Goal: Task Accomplishment & Management: Manage account settings

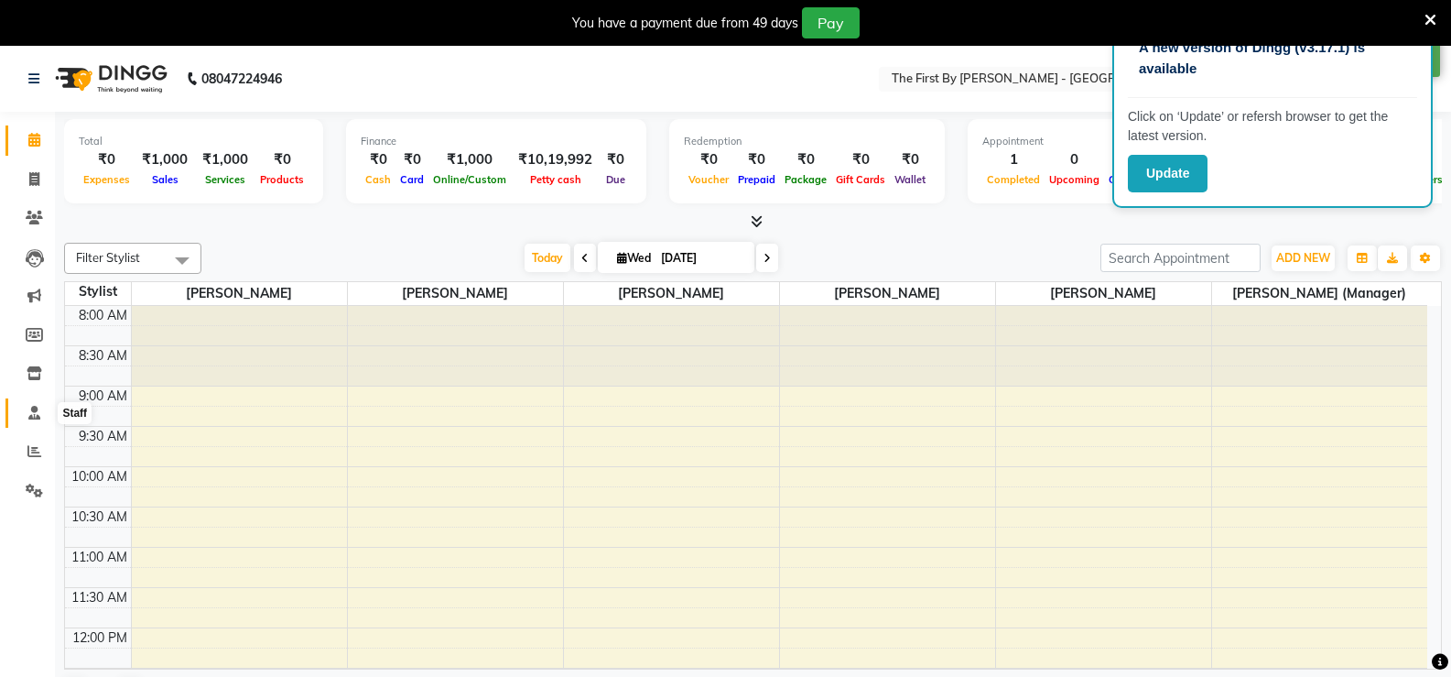
click at [32, 412] on icon at bounding box center [34, 413] width 12 height 14
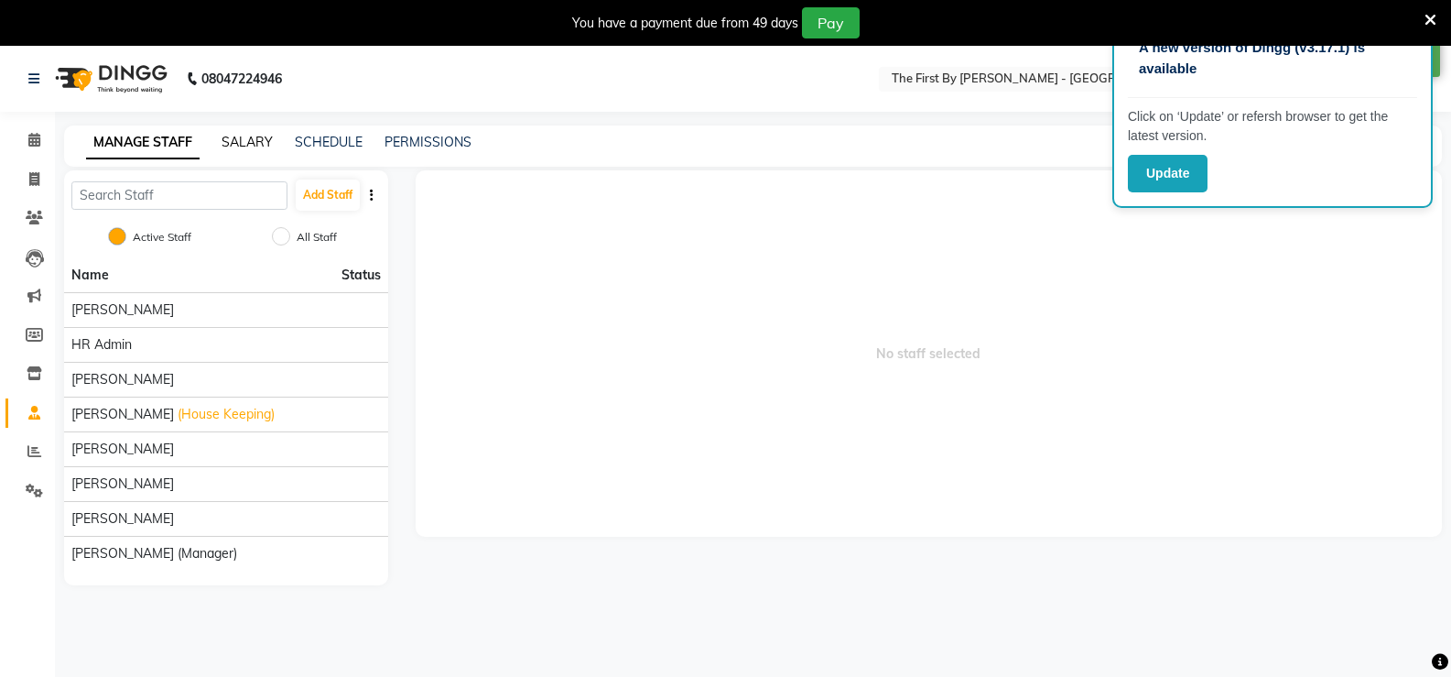
click at [232, 138] on link "SALARY" at bounding box center [247, 142] width 51 height 16
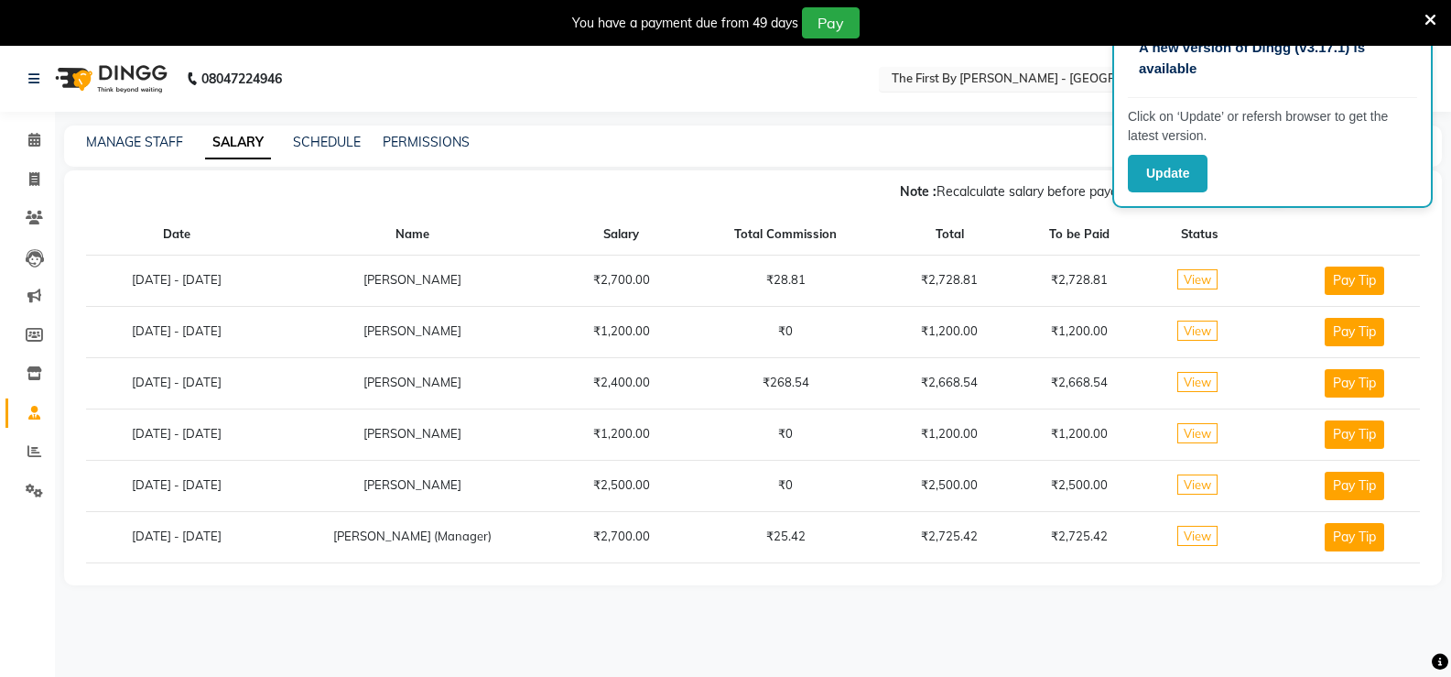
click at [1013, 80] on input "text" at bounding box center [1021, 80] width 266 height 18
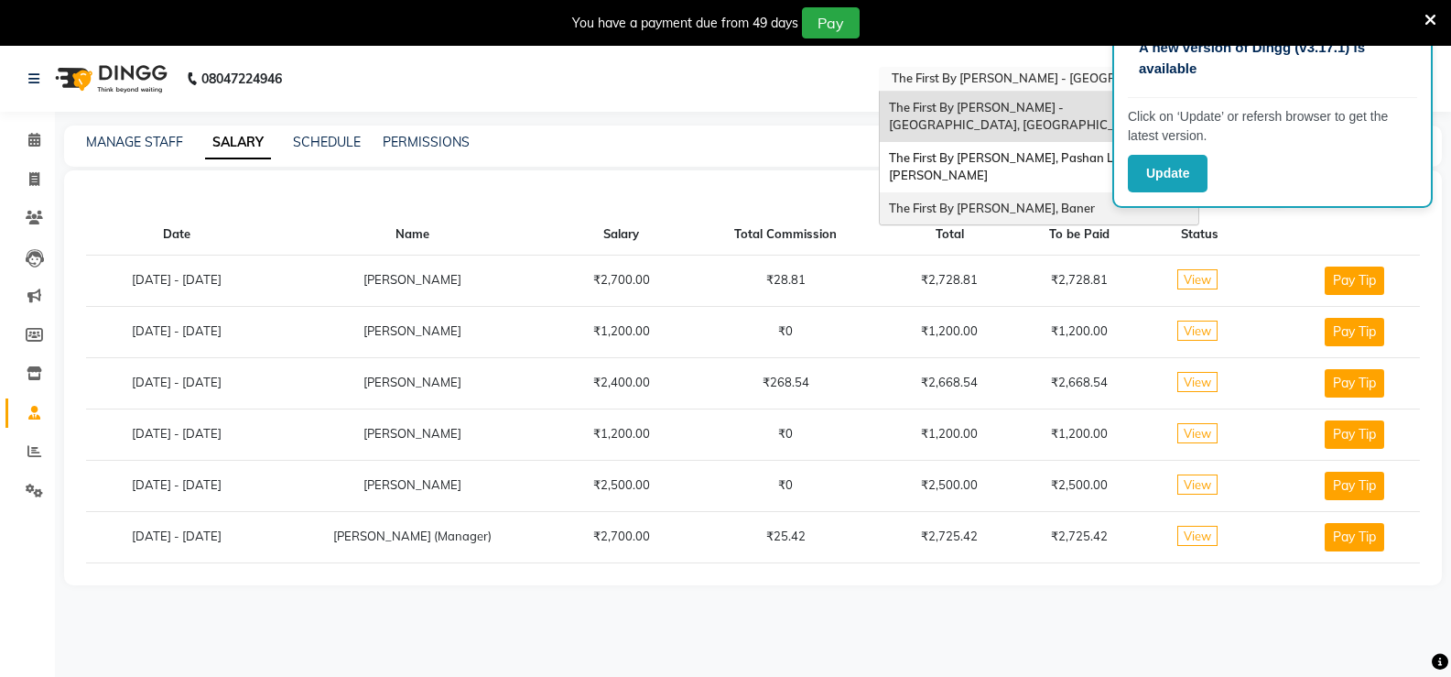
click at [987, 205] on span "The First By [PERSON_NAME], Baner" at bounding box center [992, 208] width 206 height 15
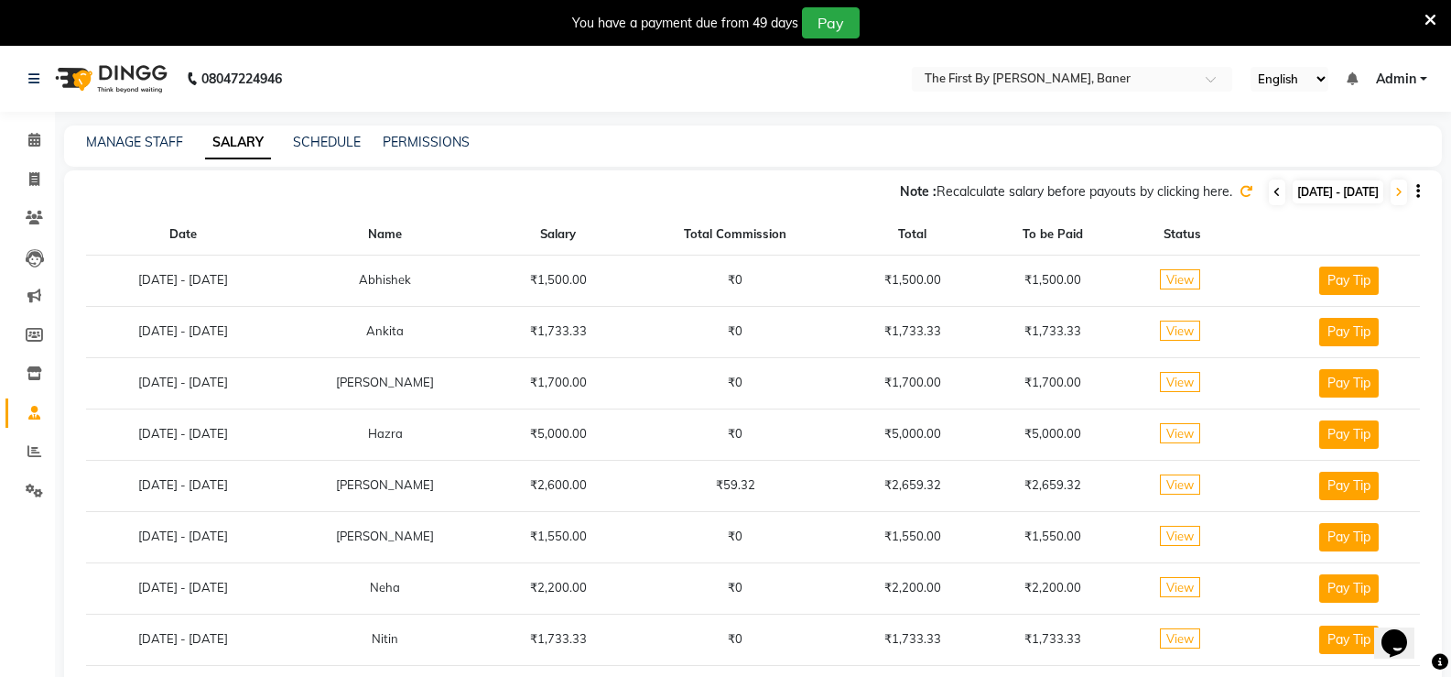
click at [1274, 194] on icon at bounding box center [1277, 192] width 7 height 11
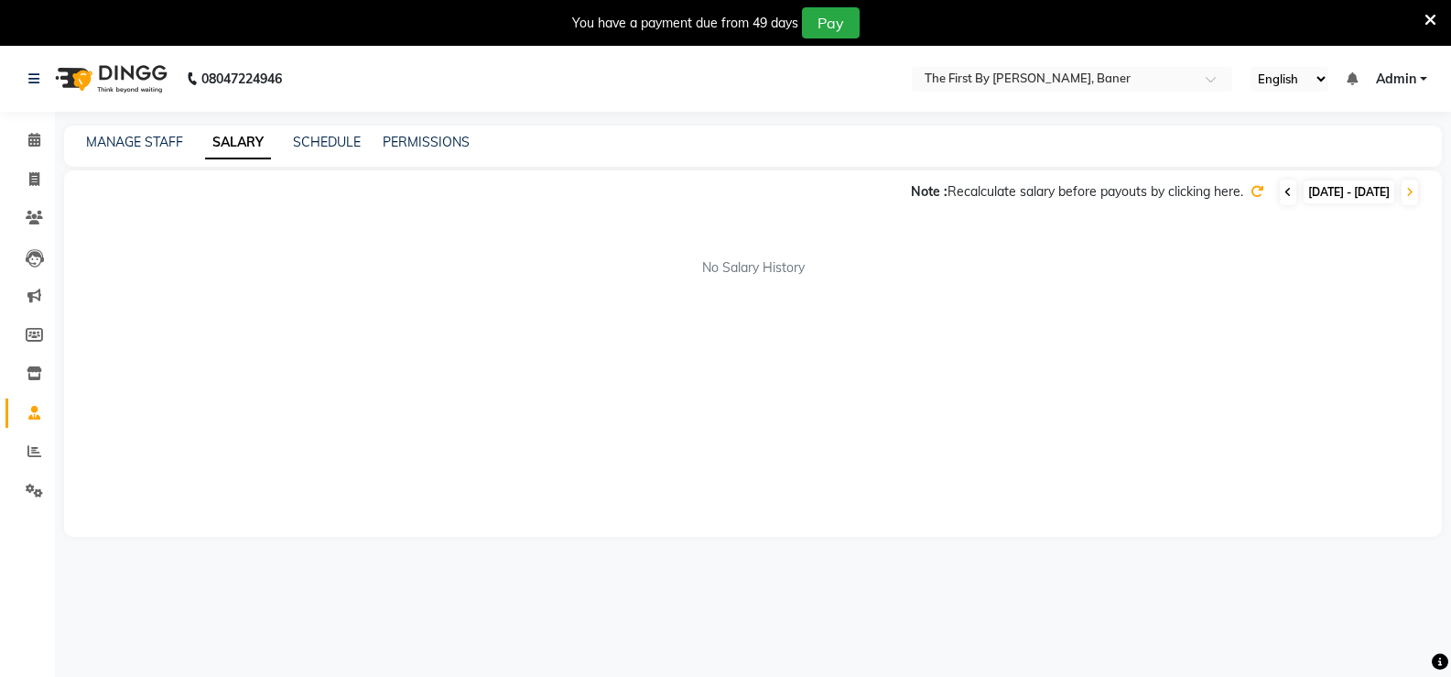
click at [1285, 191] on icon at bounding box center [1288, 192] width 7 height 11
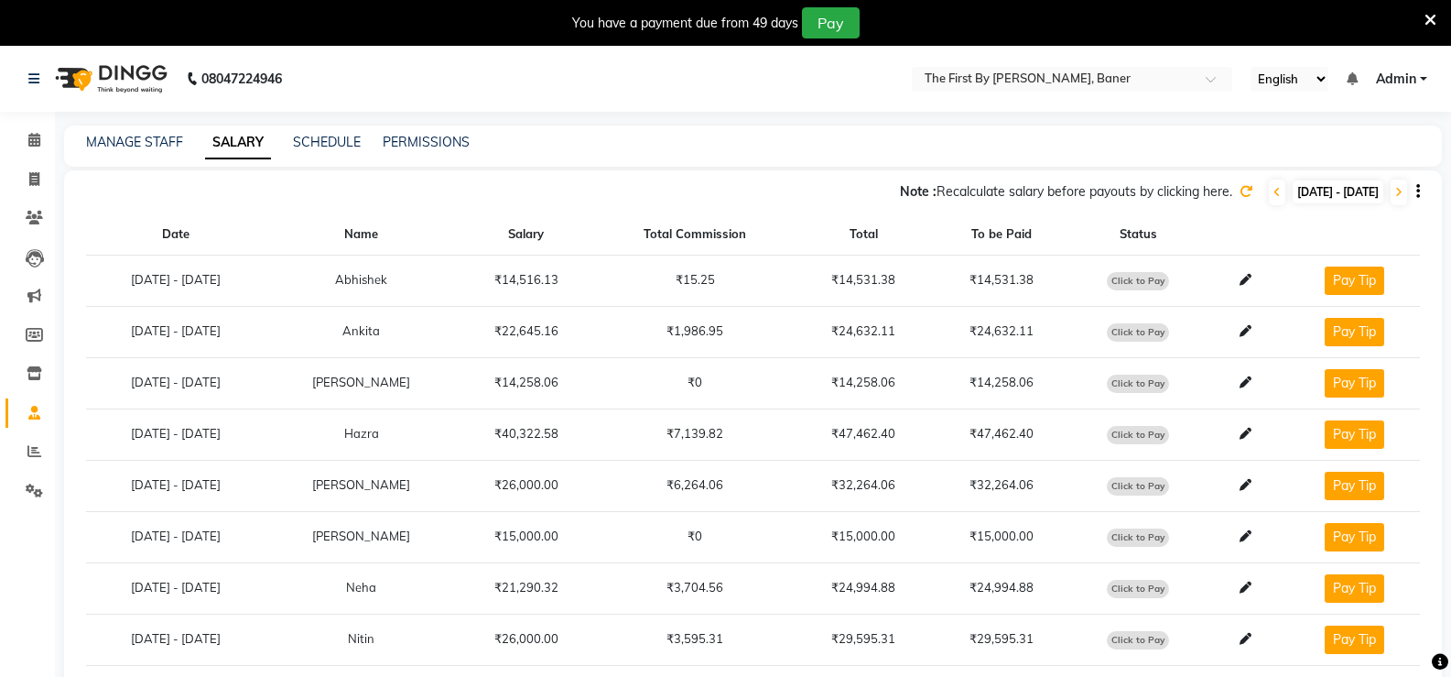
scroll to position [92, 0]
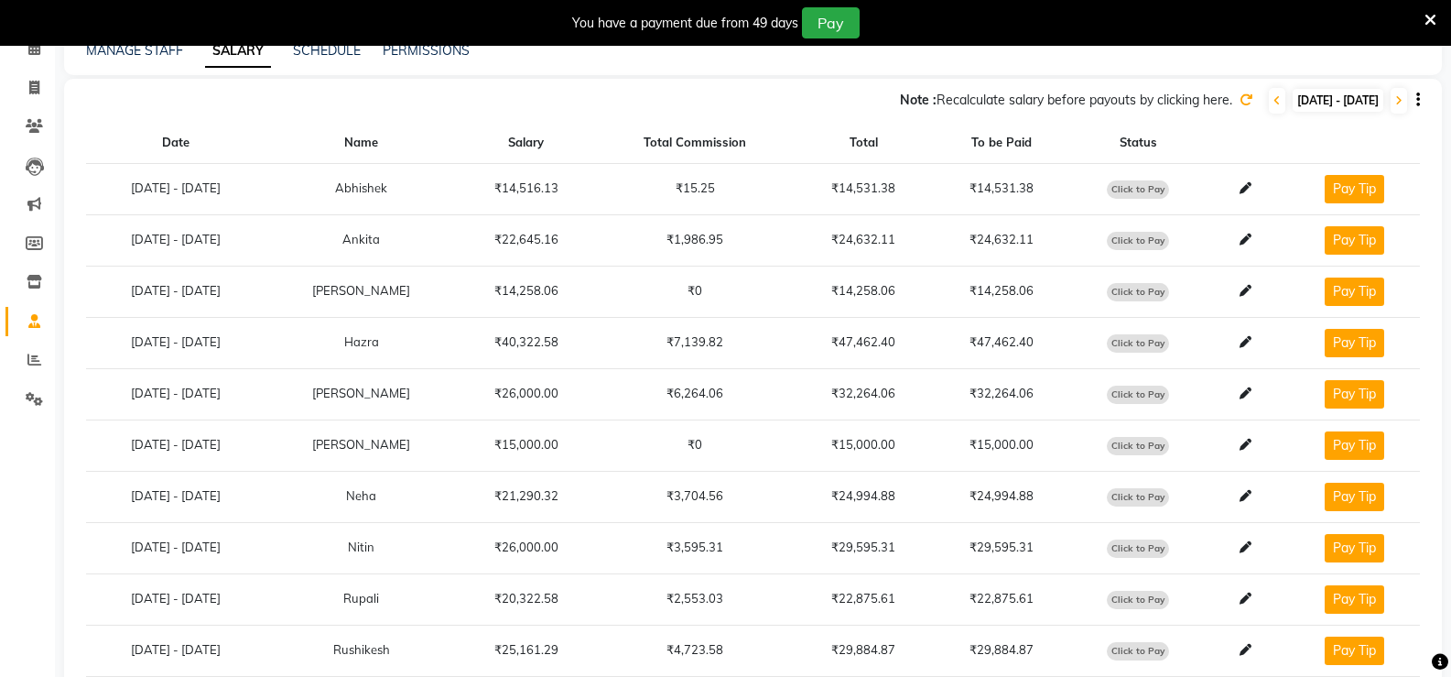
drag, startPoint x: 702, startPoint y: 542, endPoint x: 775, endPoint y: 539, distance: 72.4
click at [775, 539] on td "₹3,595.31" at bounding box center [695, 547] width 200 height 51
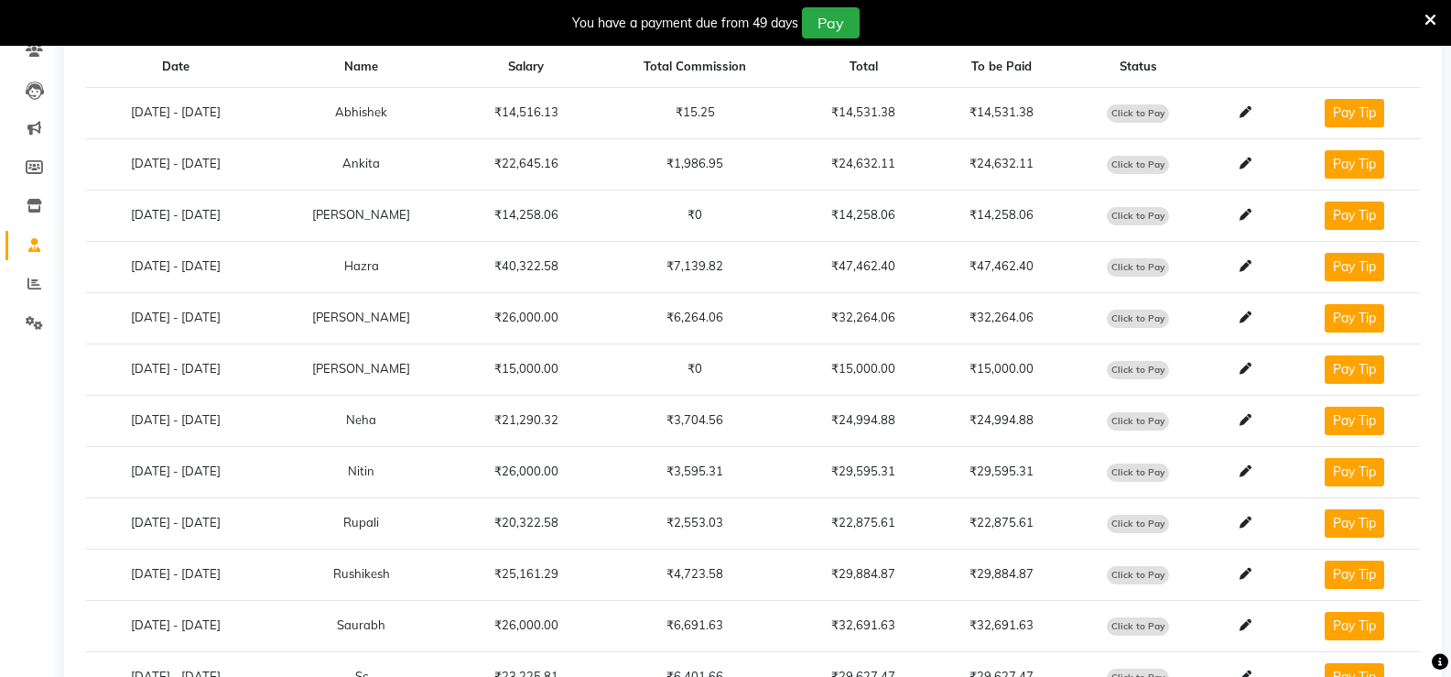
scroll to position [0, 0]
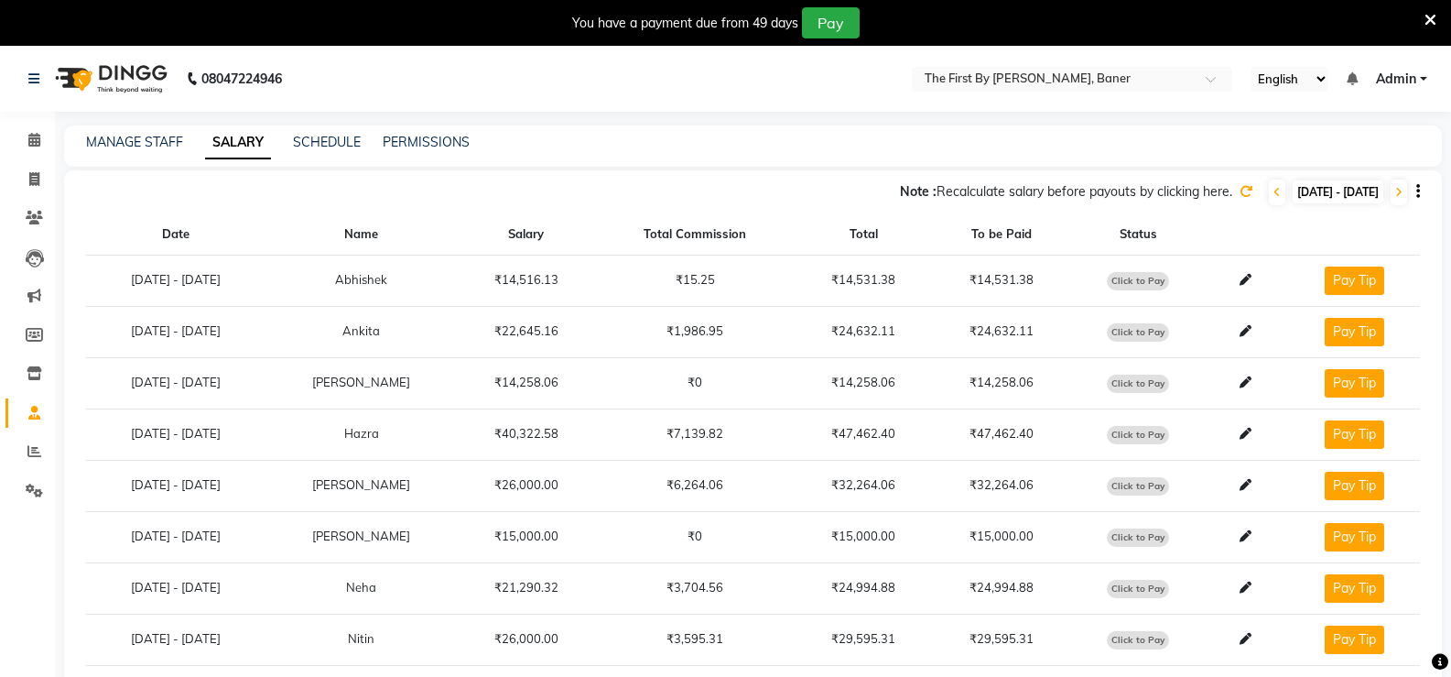
click at [1436, 23] on icon at bounding box center [1431, 20] width 12 height 16
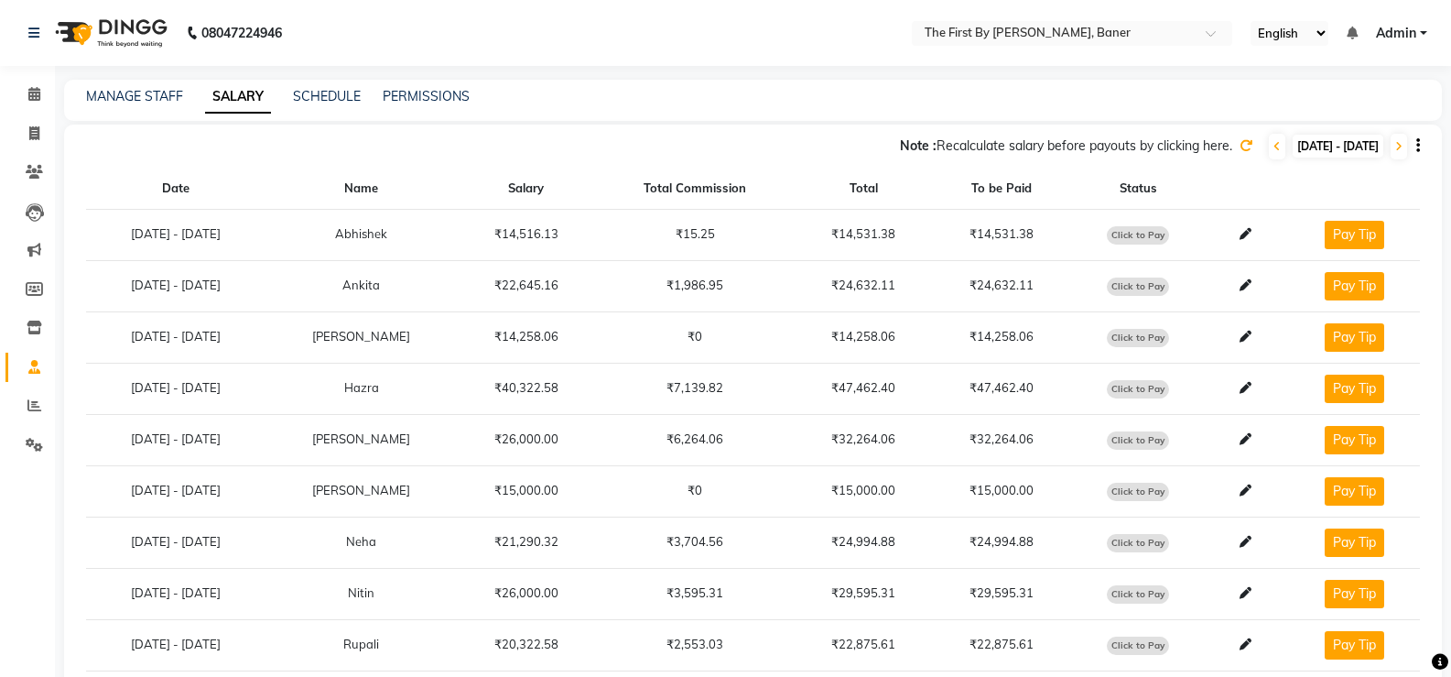
click at [1412, 34] on span "Admin" at bounding box center [1396, 33] width 40 height 19
click at [1289, 120] on link "Sign out" at bounding box center [1334, 126] width 168 height 28
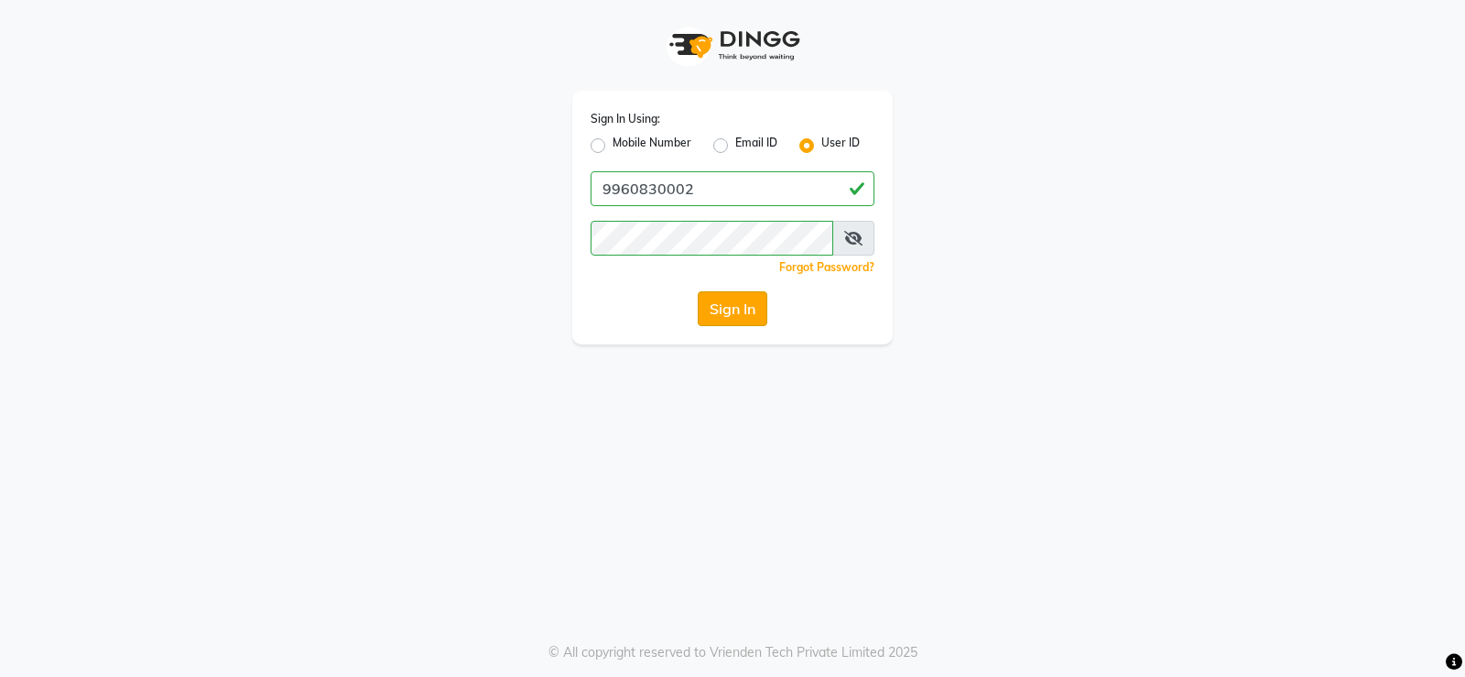
click at [716, 304] on button "Sign In" at bounding box center [733, 308] width 70 height 35
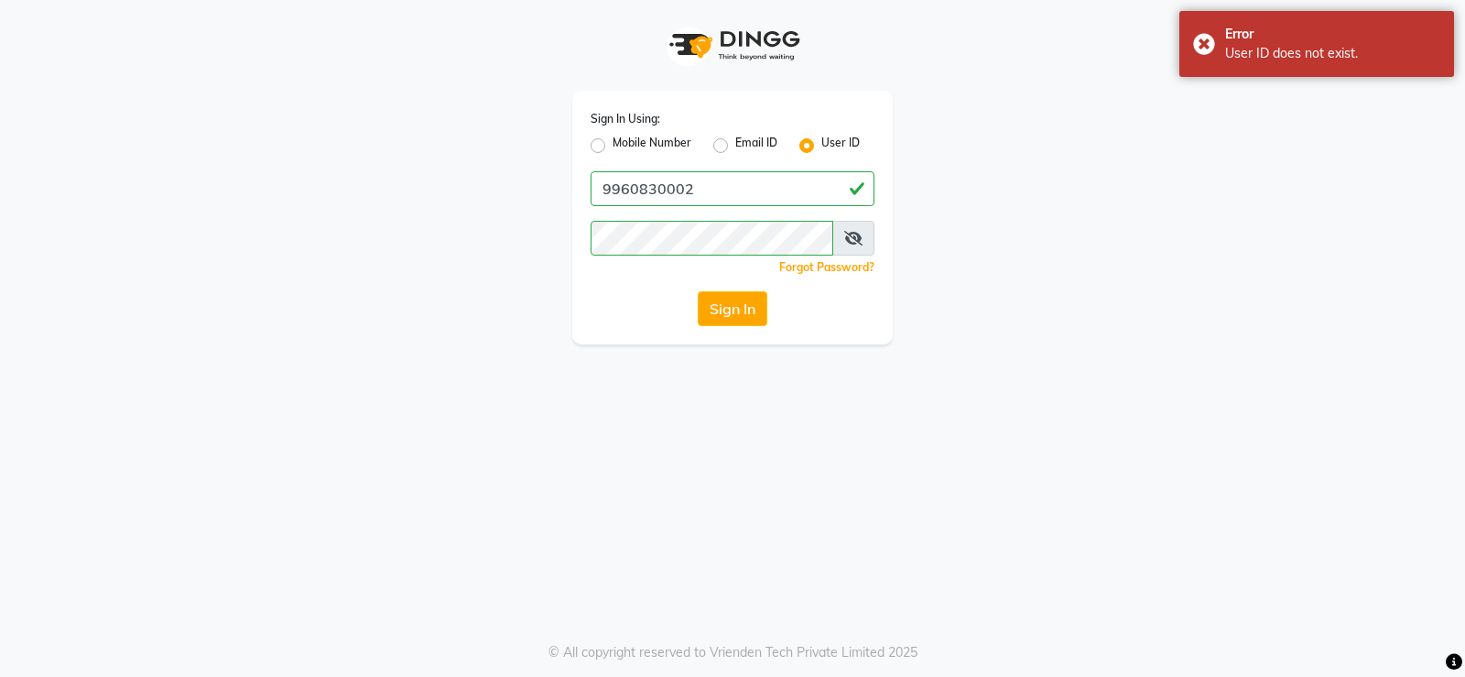
click at [635, 142] on label "Mobile Number" at bounding box center [652, 146] width 79 height 22
click at [625, 142] on input "Mobile Number" at bounding box center [619, 141] width 12 height 12
radio input "true"
radio input "false"
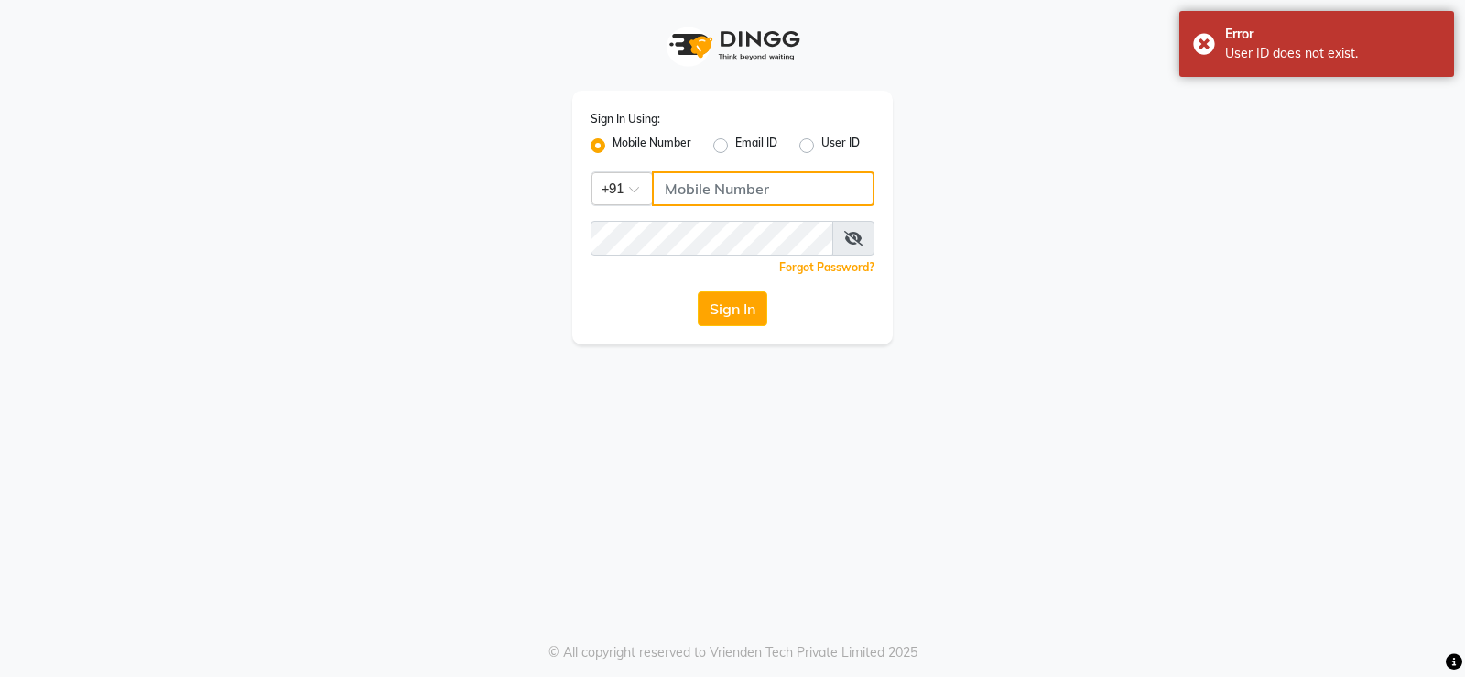
click at [744, 188] on input "Username" at bounding box center [763, 188] width 223 height 35
type input "9960830002"
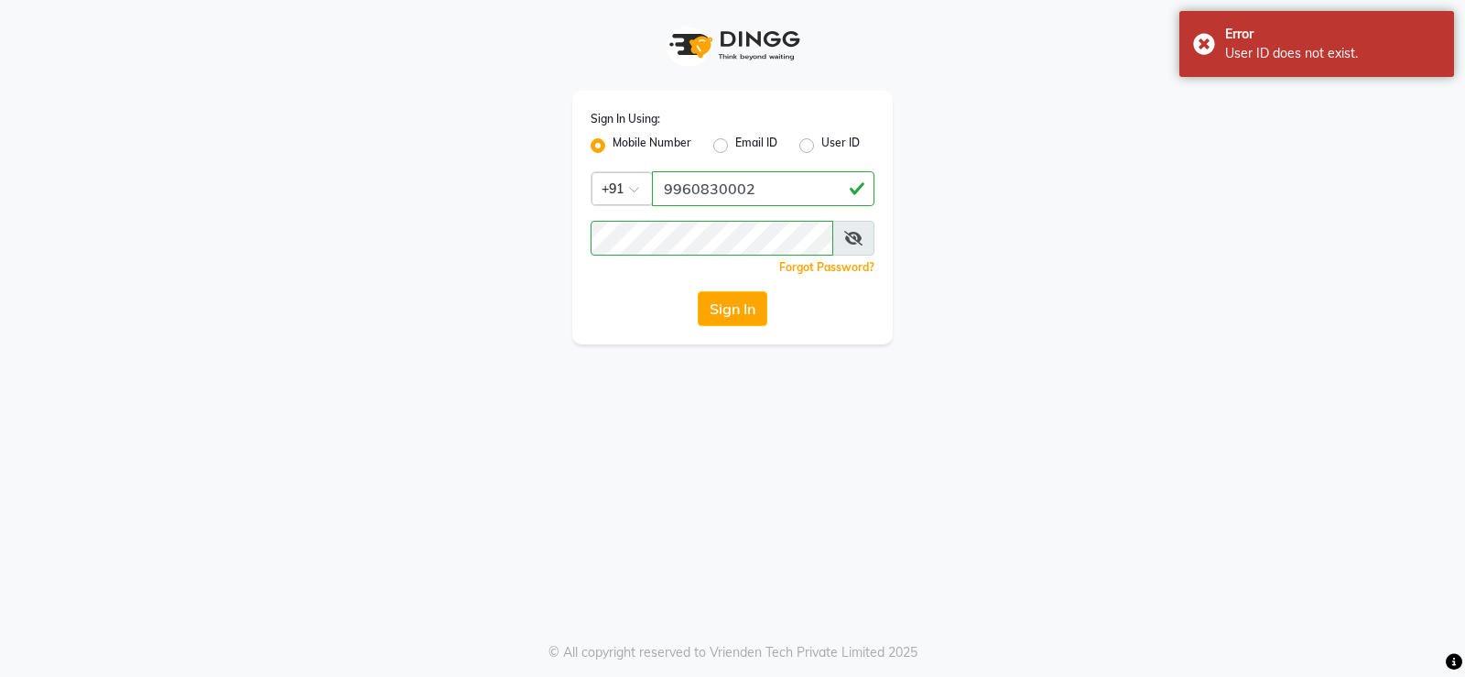
click at [757, 285] on div "Sign In Using: Mobile Number Email ID User ID Country Code × [PHONE_NUMBER] Rem…" at bounding box center [732, 218] width 321 height 254
click at [759, 304] on button "Sign In" at bounding box center [733, 308] width 70 height 35
